Goal: Communication & Community: Connect with others

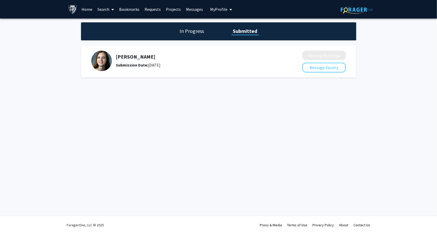
click at [183, 34] on h1 "In Progress" at bounding box center [192, 31] width 28 height 7
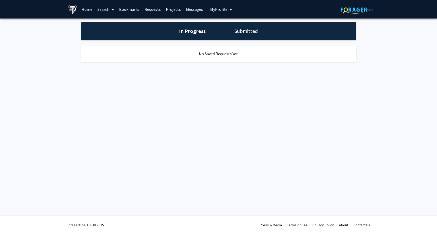
click at [238, 31] on h1 "Submitted" at bounding box center [246, 31] width 26 height 7
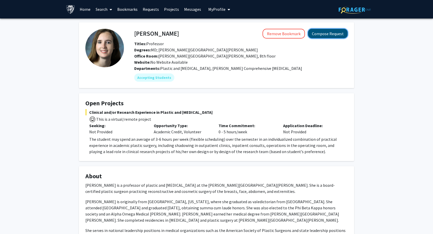
click at [320, 35] on button "Compose Request" at bounding box center [328, 34] width 40 height 10
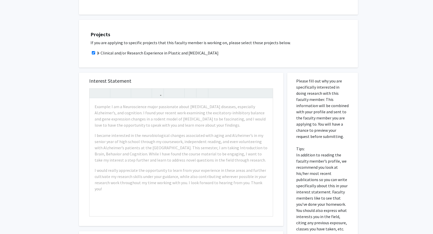
scroll to position [138, 0]
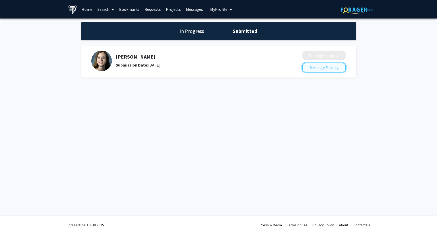
click at [330, 70] on button "Message Faculty" at bounding box center [324, 68] width 44 height 10
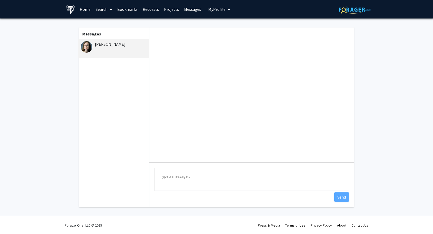
click at [197, 176] on textarea "Type a message" at bounding box center [252, 179] width 194 height 23
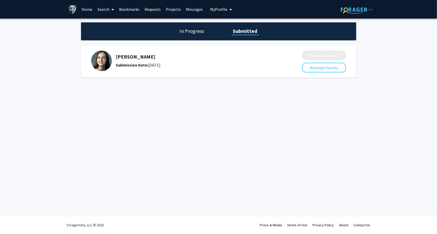
click at [200, 33] on h1 "In Progress" at bounding box center [192, 31] width 28 height 7
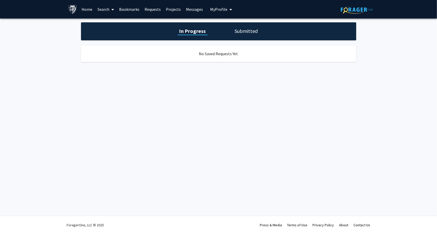
click at [237, 30] on h1 "Submitted" at bounding box center [246, 31] width 26 height 7
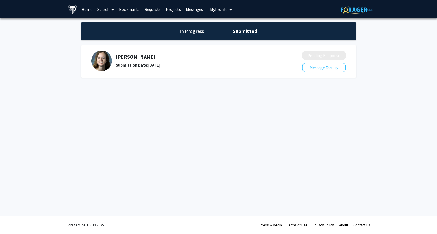
click at [194, 9] on link "Messages" at bounding box center [194, 9] width 22 height 18
click at [314, 69] on button "Message Faculty" at bounding box center [324, 68] width 44 height 10
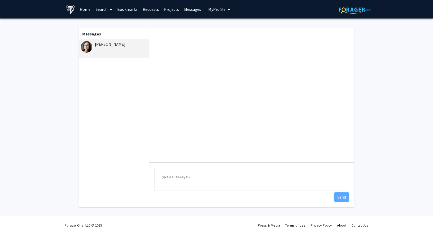
click at [221, 174] on textarea "Type a message" at bounding box center [252, 179] width 194 height 23
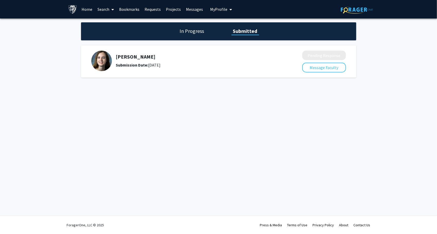
click at [150, 8] on link "Requests" at bounding box center [152, 9] width 21 height 18
drag, startPoint x: 151, startPoint y: 12, endPoint x: 143, endPoint y: 12, distance: 8.0
click at [143, 12] on link "Requests" at bounding box center [152, 9] width 21 height 18
click at [144, 11] on link "Requests" at bounding box center [152, 9] width 21 height 18
click at [133, 11] on link "Bookmarks" at bounding box center [129, 9] width 25 height 18
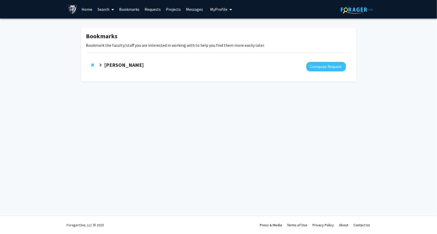
click at [108, 63] on strong "[PERSON_NAME]" at bounding box center [124, 65] width 40 height 6
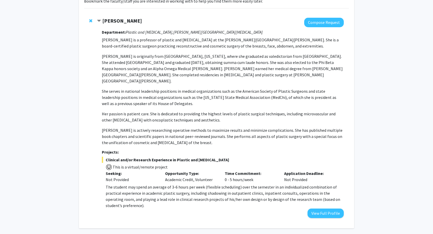
scroll to position [59, 0]
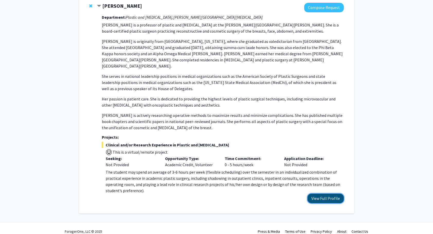
click at [319, 194] on button "View Full Profile" at bounding box center [326, 199] width 36 height 10
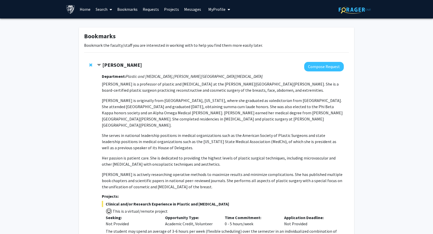
click at [189, 8] on link "Messages" at bounding box center [193, 9] width 22 height 18
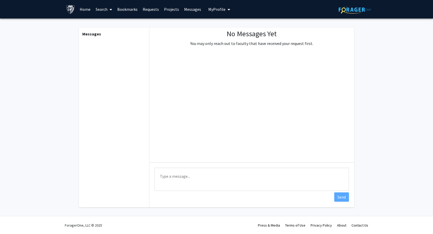
click at [222, 9] on span "My Profile" at bounding box center [216, 9] width 17 height 5
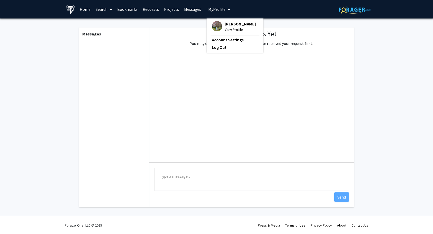
click at [93, 8] on link "Search" at bounding box center [104, 9] width 22 height 18
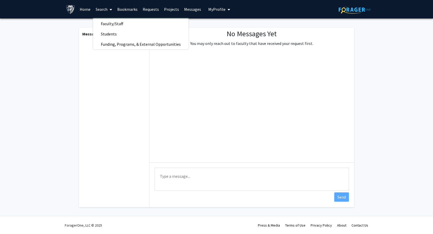
click at [85, 11] on link "Home" at bounding box center [85, 9] width 16 height 18
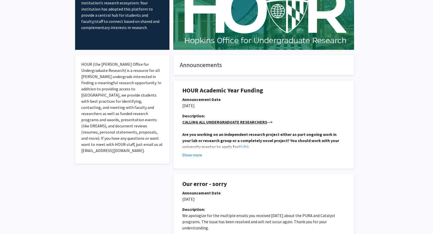
scroll to position [48, 0]
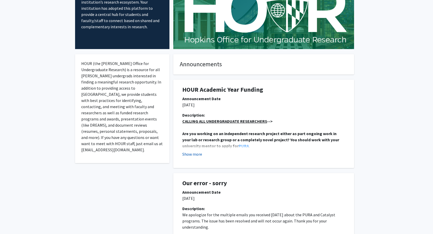
click at [191, 153] on button "Show more" at bounding box center [192, 154] width 20 height 6
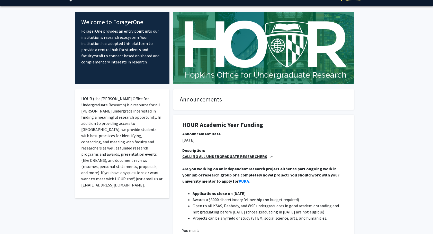
scroll to position [0, 0]
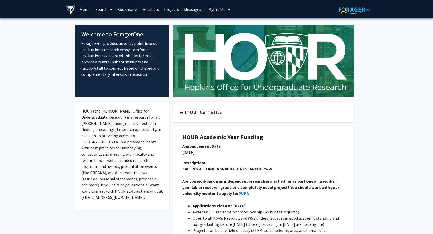
click at [169, 5] on link "Projects" at bounding box center [172, 9] width 20 height 18
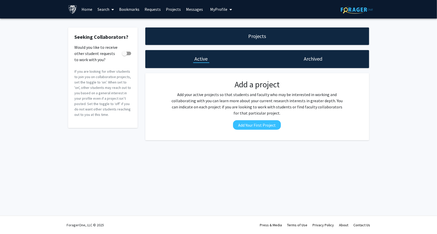
click at [194, 9] on link "Messages" at bounding box center [194, 9] width 22 height 18
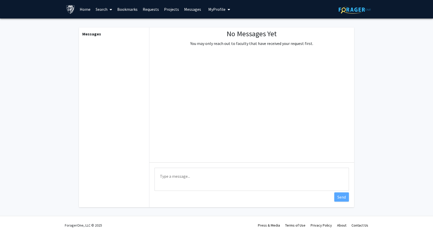
click at [167, 7] on link "Projects" at bounding box center [172, 9] width 20 height 18
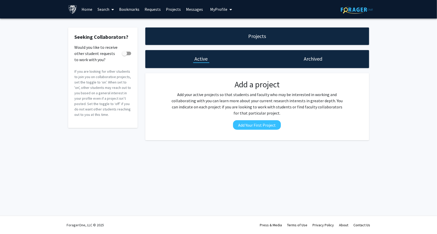
click at [152, 14] on link "Requests" at bounding box center [152, 9] width 21 height 18
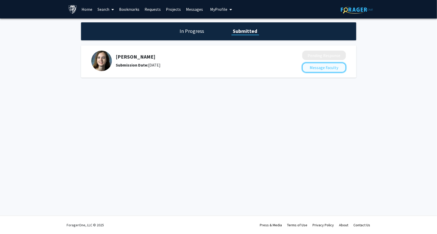
click at [321, 67] on button "Message Faculty" at bounding box center [324, 68] width 44 height 10
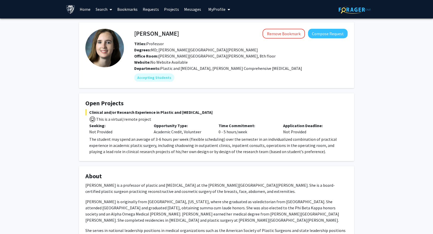
scroll to position [148, 0]
